Goal: Information Seeking & Learning: Compare options

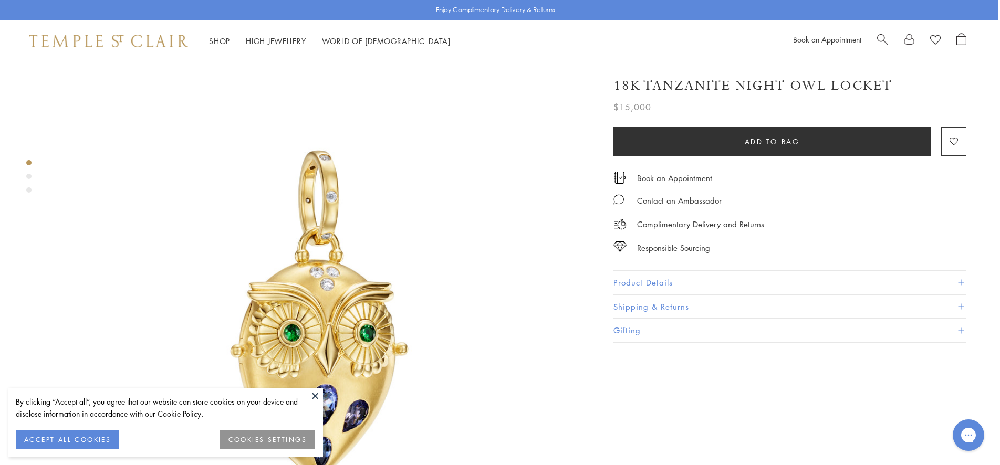
scroll to position [0, 2]
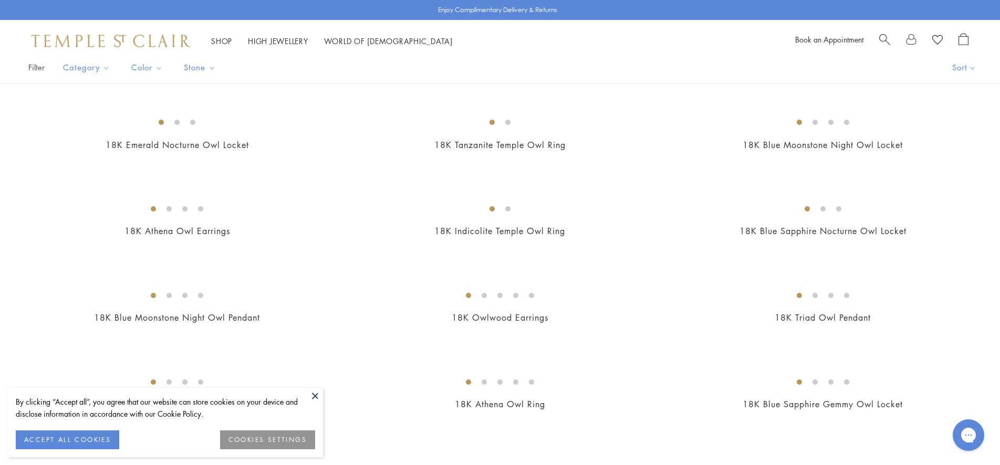
scroll to position [303, 0]
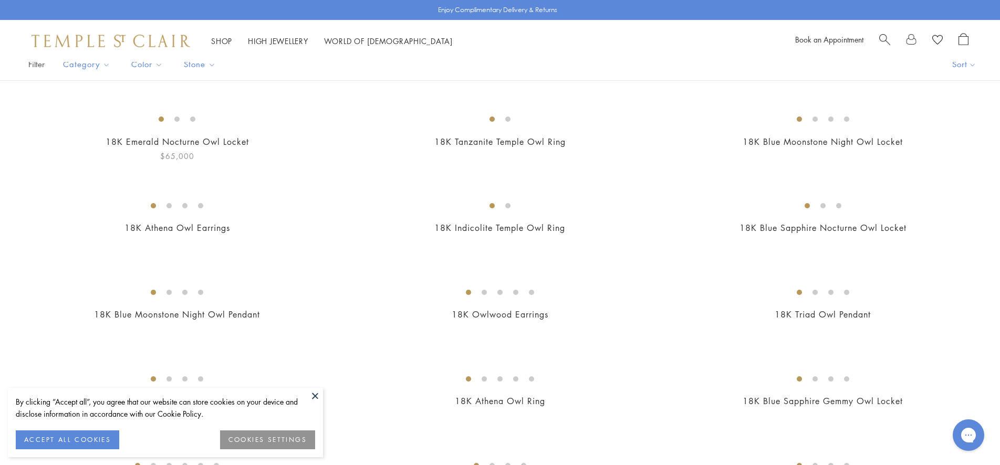
click at [0, 0] on img at bounding box center [0, 0] width 0 height 0
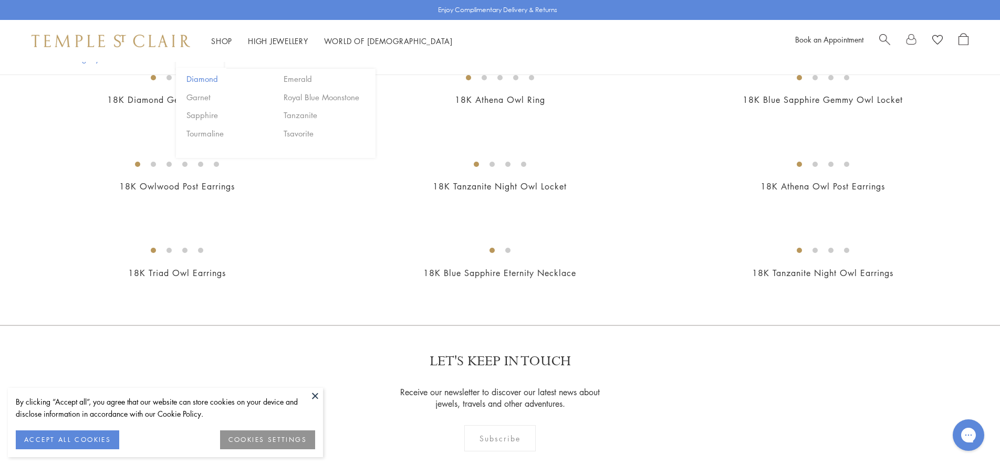
scroll to position [609, 0]
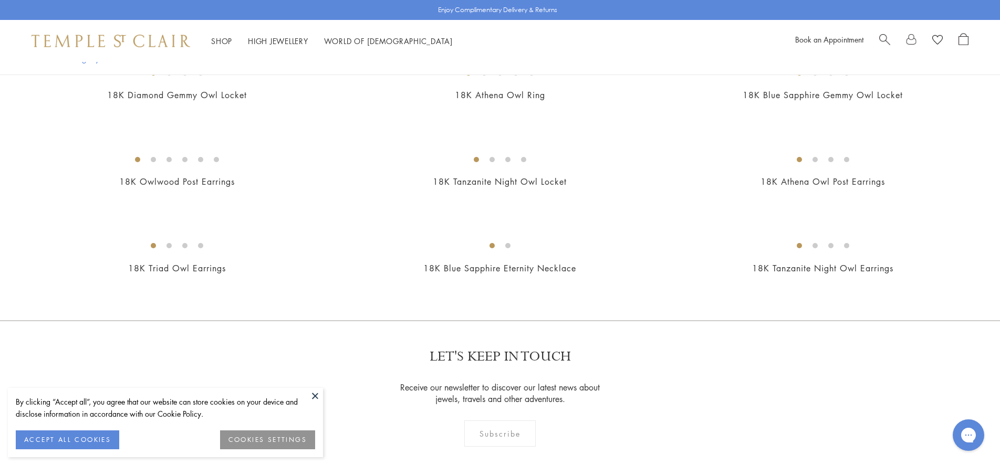
click at [0, 0] on img at bounding box center [0, 0] width 0 height 0
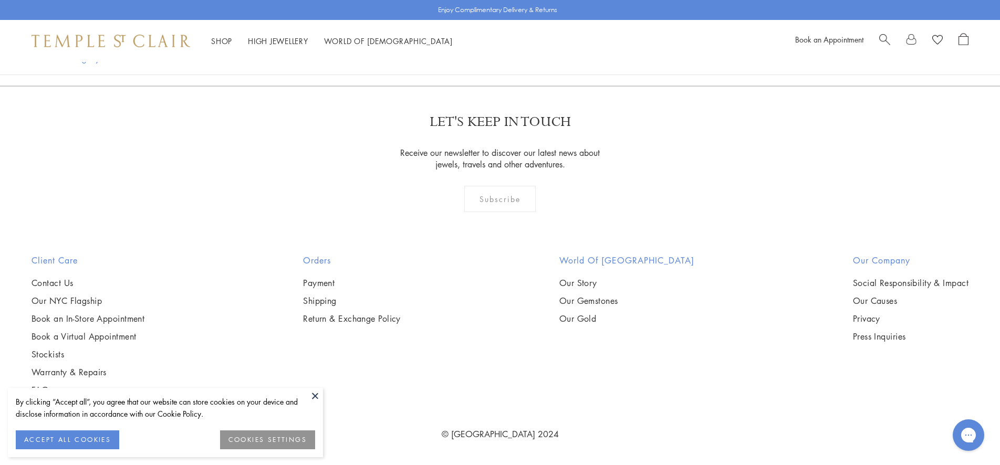
scroll to position [1098, 0]
click at [0, 0] on img at bounding box center [0, 0] width 0 height 0
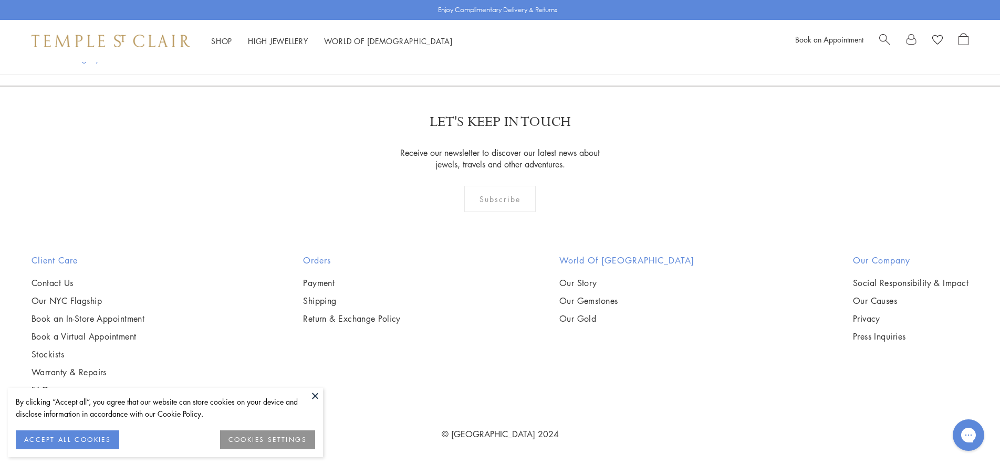
scroll to position [1813, 0]
click at [0, 0] on img at bounding box center [0, 0] width 0 height 0
